Goal: Check status: Check status

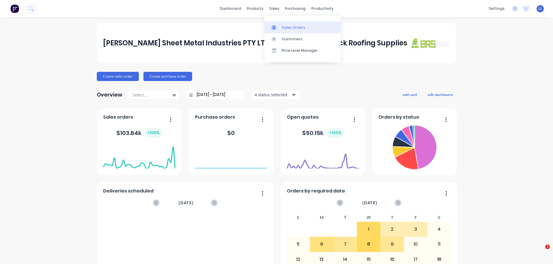
click at [295, 27] on div "Sales Orders" at bounding box center [293, 27] width 24 height 5
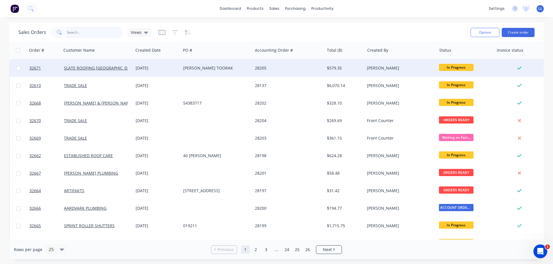
click at [68, 30] on input "text" at bounding box center [95, 33] width 56 height 12
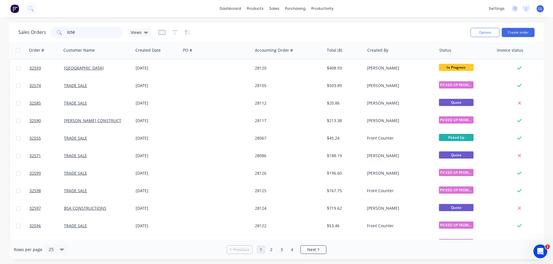
type input "32580"
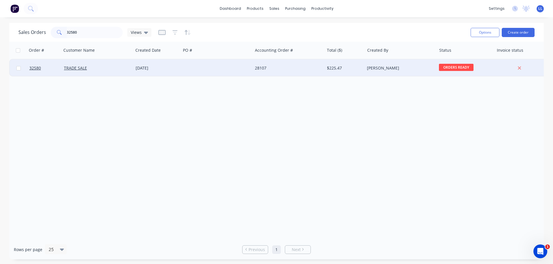
click at [212, 71] on div at bounding box center [217, 68] width 72 height 17
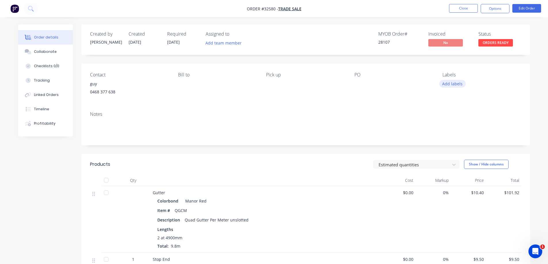
click at [458, 83] on button "Add labels" at bounding box center [452, 84] width 26 height 8
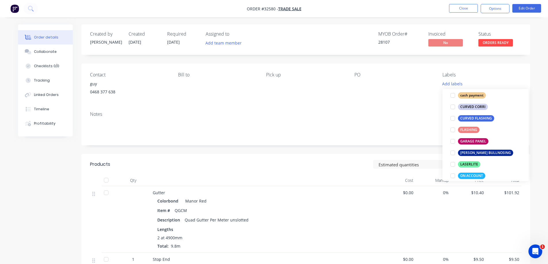
scroll to position [144, 0]
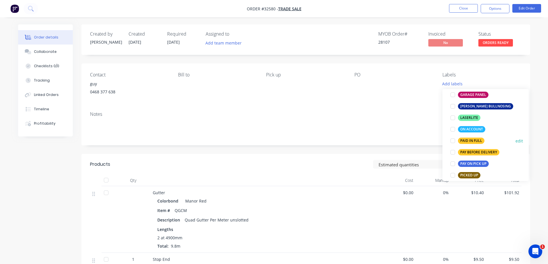
click at [475, 141] on div "PAID IN FULL" at bounding box center [471, 141] width 26 height 6
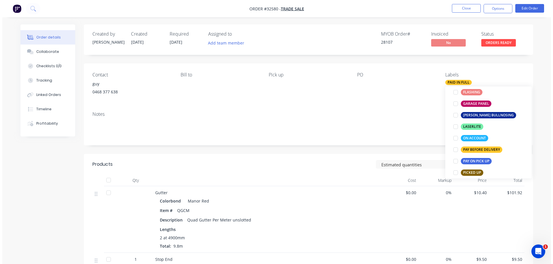
scroll to position [0, 0]
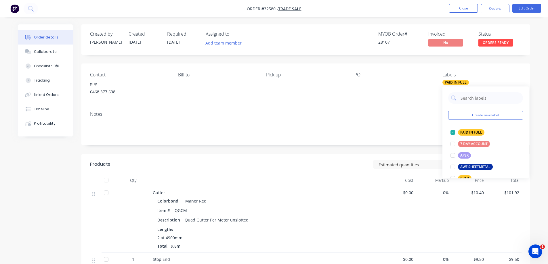
click at [499, 43] on span "ORDERS READY" at bounding box center [496, 42] width 35 height 7
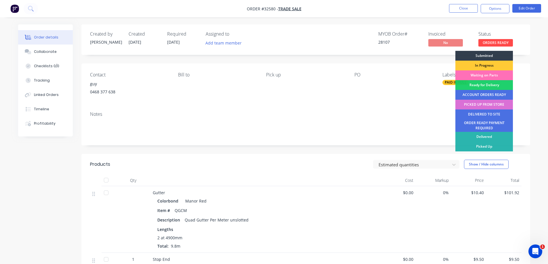
click at [487, 106] on div "PICKED UP FROM STORE" at bounding box center [485, 105] width 58 height 10
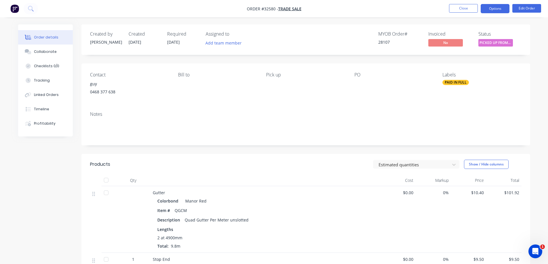
click at [489, 8] on button "Options" at bounding box center [495, 8] width 29 height 9
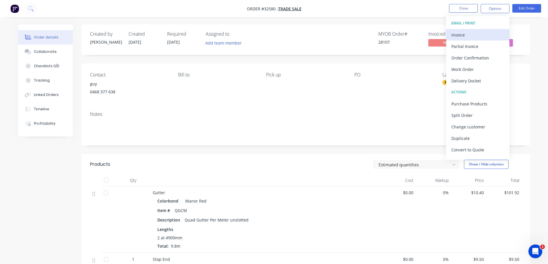
click at [477, 36] on div "Invoice" at bounding box center [478, 35] width 53 height 8
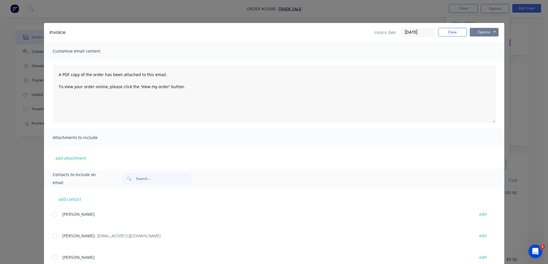
click at [488, 33] on button "Options" at bounding box center [484, 32] width 29 height 9
click at [490, 50] on button "Print" at bounding box center [488, 51] width 37 height 9
click at [451, 32] on button "Close" at bounding box center [452, 32] width 29 height 9
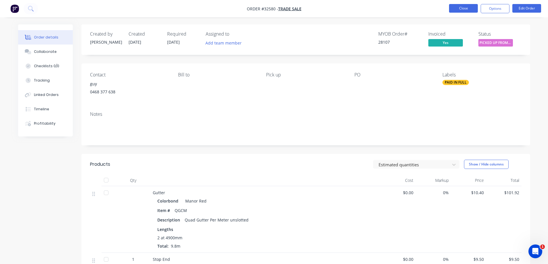
click at [460, 7] on button "Close" at bounding box center [463, 8] width 29 height 9
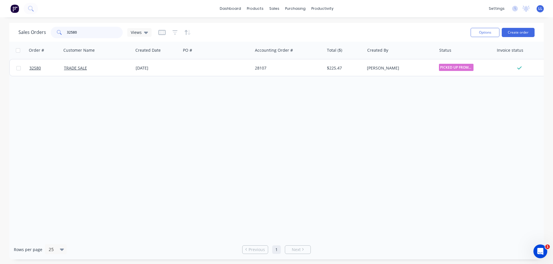
click at [91, 31] on input "32580" at bounding box center [95, 33] width 56 height 12
type input "3"
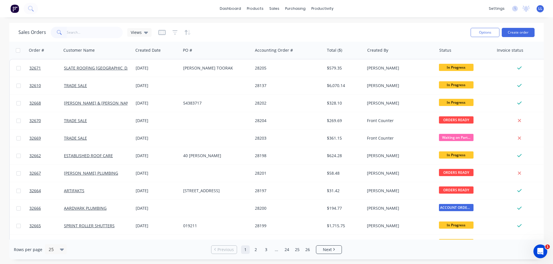
click at [16, 10] on img at bounding box center [14, 8] width 9 height 9
